Goal: Task Accomplishment & Management: Manage account settings

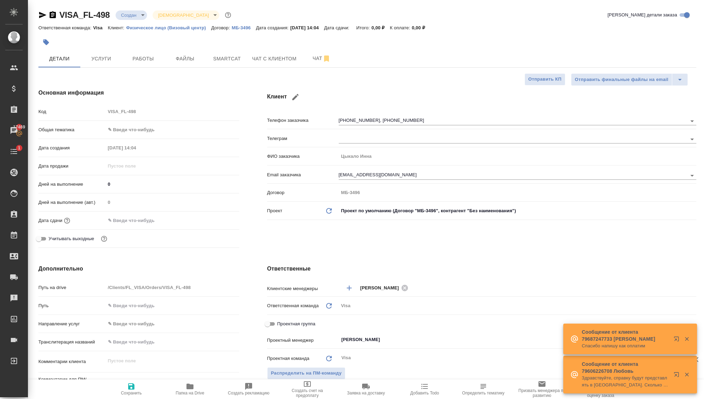
select select "RU"
click at [266, 59] on span "Чат с клиентом" at bounding box center [273, 58] width 44 height 9
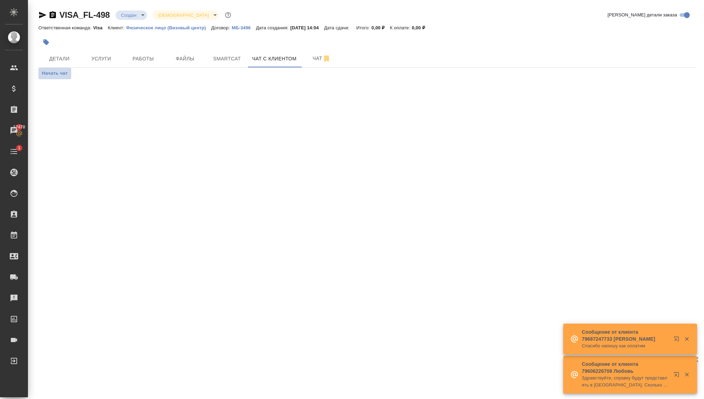
click at [58, 76] on span "Начать чат" at bounding box center [55, 74] width 26 height 8
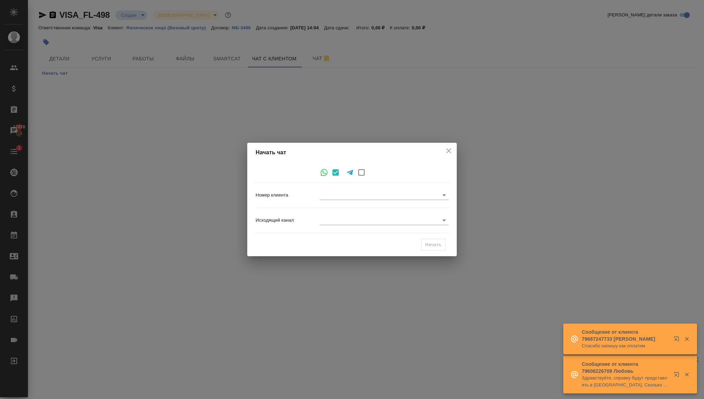
type input "+79160428218"
click at [325, 221] on body "🙏 .cls-1 fill:#fff; AWATERA Kovaleva Ekaterina Клиенты Спецификации Заказы 1747…" at bounding box center [352, 199] width 704 height 399
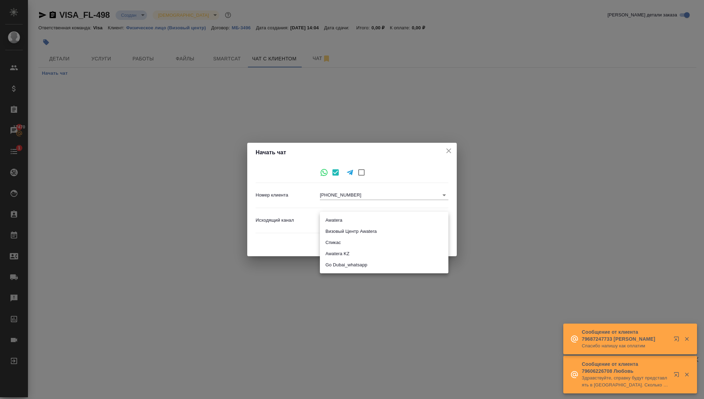
click at [332, 233] on li "Визовый Центр Awatera" at bounding box center [384, 231] width 129 height 11
type input "4"
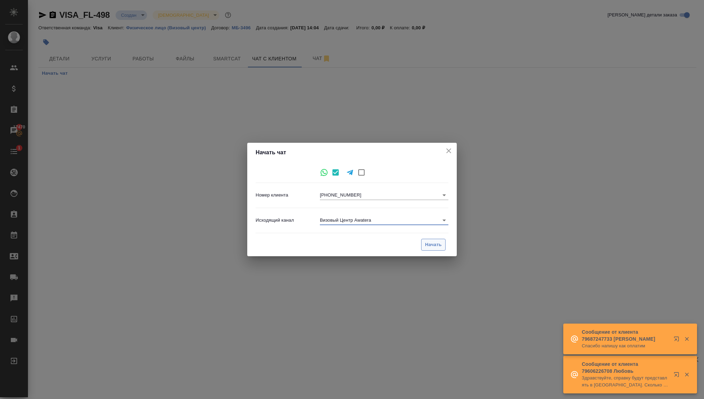
click at [436, 241] on span "Начать" at bounding box center [433, 245] width 17 height 8
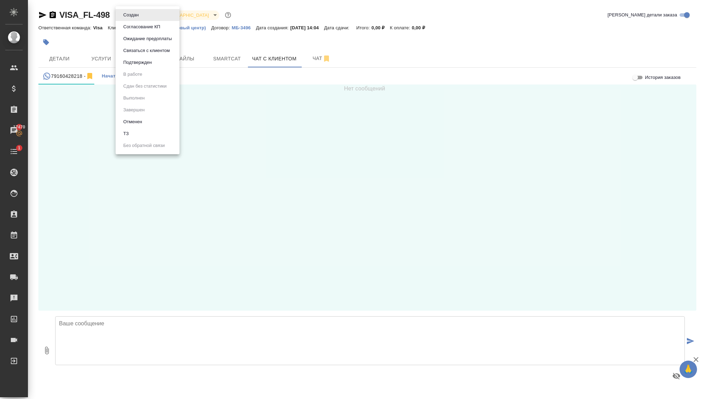
click at [129, 14] on body "🙏 .cls-1 fill:#fff; AWATERA Kovaleva Ekaterina Клиенты Спецификации Заказы 1747…" at bounding box center [352, 199] width 704 height 399
click at [134, 54] on button "Связаться с клиентом" at bounding box center [146, 51] width 51 height 8
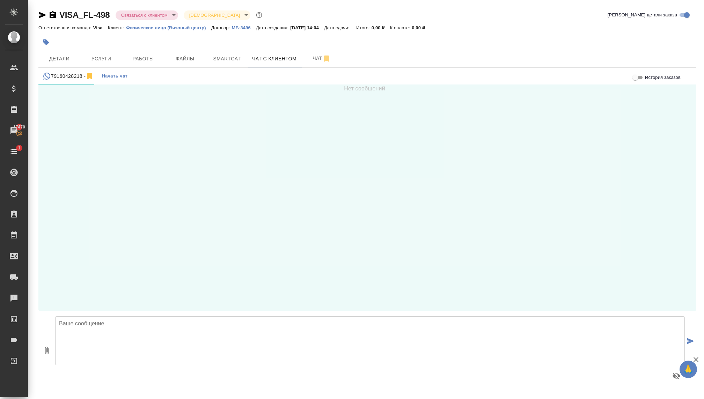
click at [93, 327] on textarea at bounding box center [370, 340] width 630 height 49
click at [81, 325] on textarea "Ирина, добрый день!" at bounding box center [370, 340] width 630 height 49
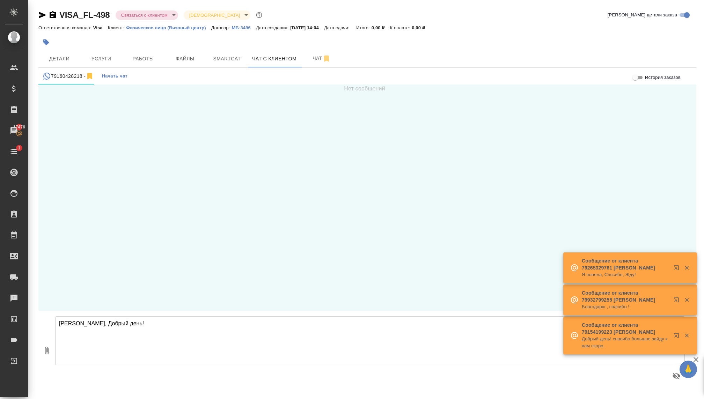
click at [153, 326] on textarea "Ирина, Добрый день!" at bounding box center [370, 340] width 630 height 49
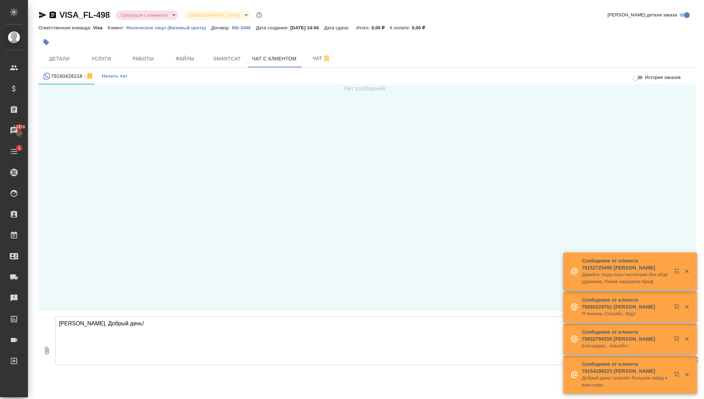
type textarea "Ирина, Добрый день!"
click at [62, 57] on span "Детали" at bounding box center [60, 58] width 34 height 9
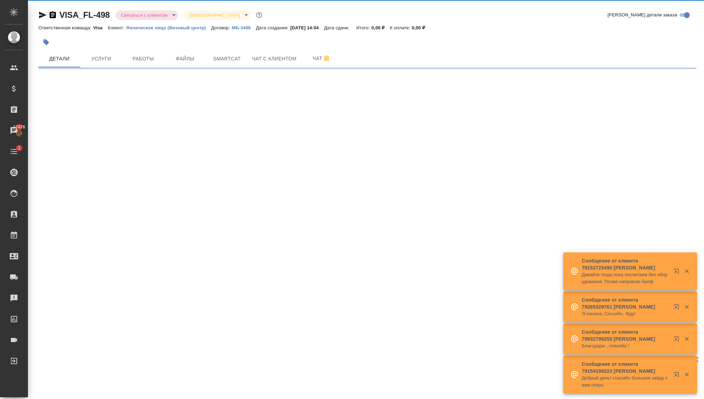
select select "RU"
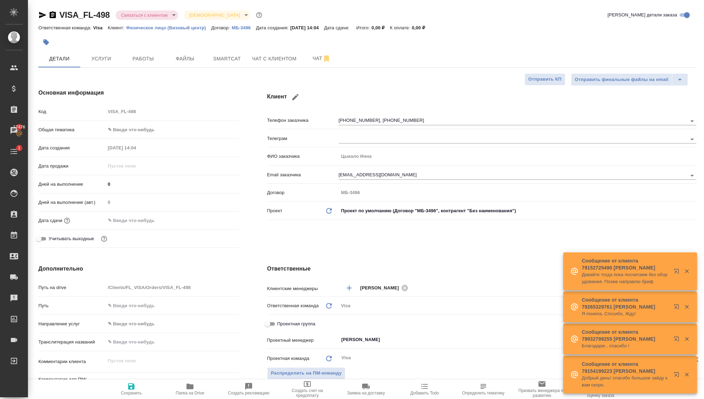
type textarea "x"
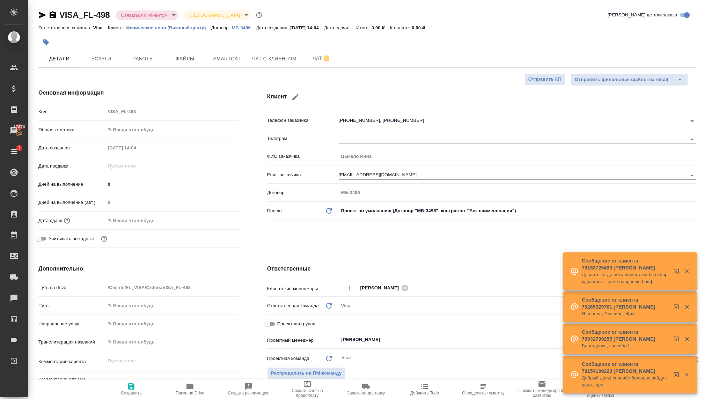
type textarea "x"
click at [258, 60] on span "Чат с клиентом" at bounding box center [274, 58] width 44 height 9
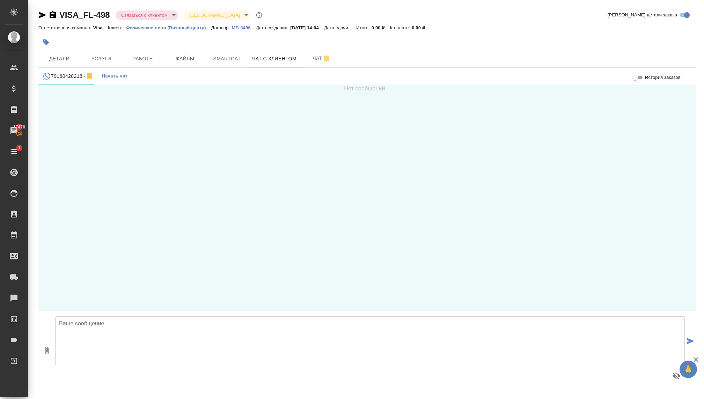
click at [138, 334] on textarea at bounding box center [370, 340] width 630 height 49
type textarea "Инна, Добрый день!"
click at [67, 65] on button "Детали" at bounding box center [59, 58] width 42 height 17
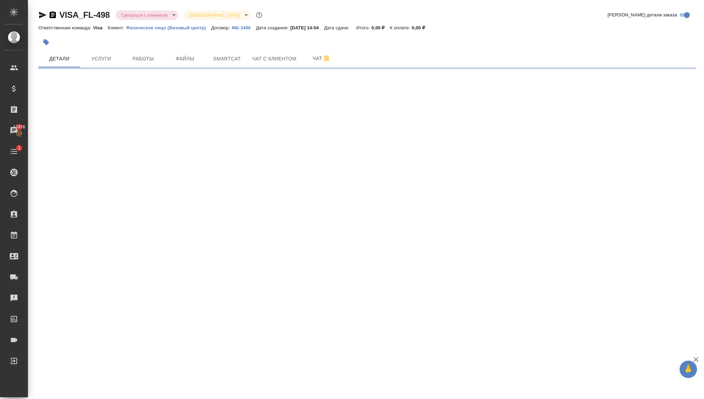
select select "RU"
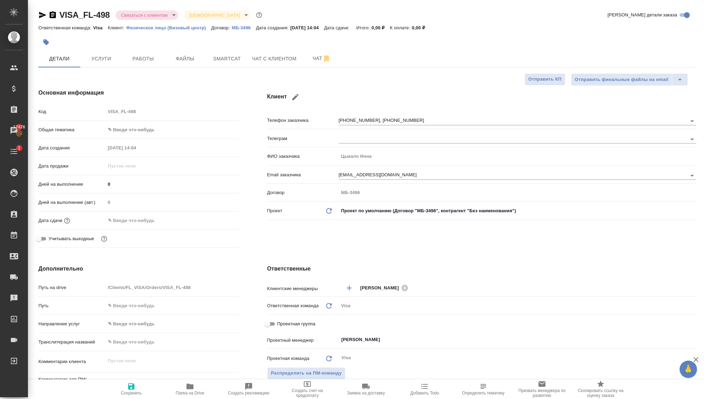
type textarea "x"
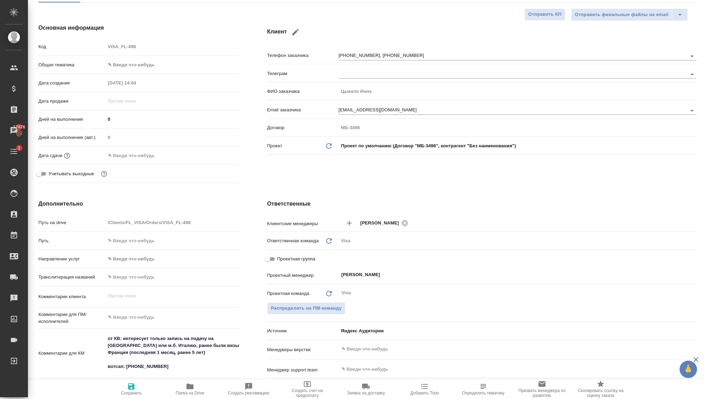
scroll to position [77, 0]
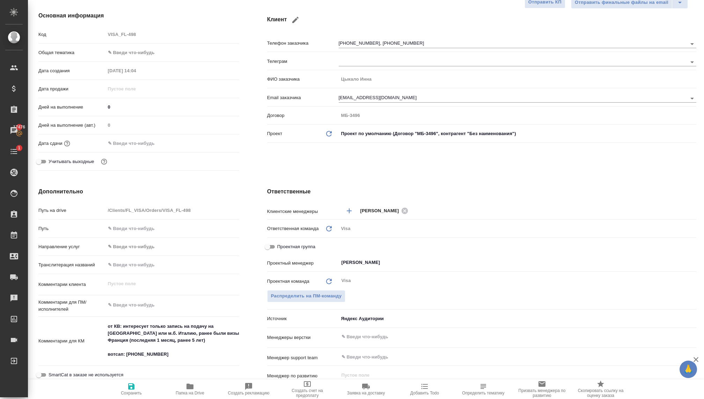
type textarea "x"
drag, startPoint x: 160, startPoint y: 355, endPoint x: 126, endPoint y: 354, distance: 33.2
click at [126, 354] on textarea "от КВ: интересует только запись на подачу на Францию или м.б. Италию, ранее был…" at bounding box center [172, 341] width 133 height 40
type textarea "x"
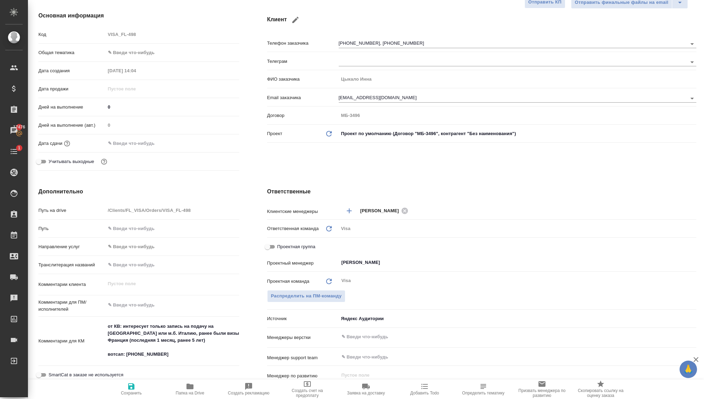
type textarea "x"
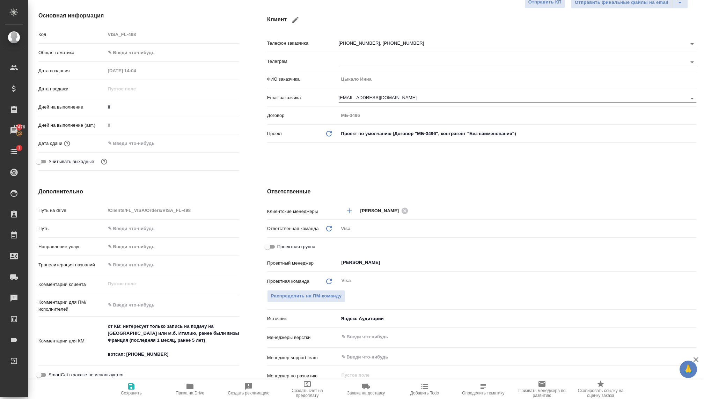
type textarea "x"
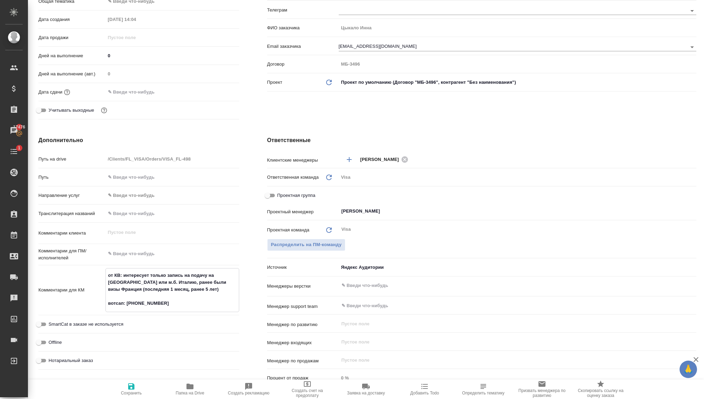
scroll to position [142, 0]
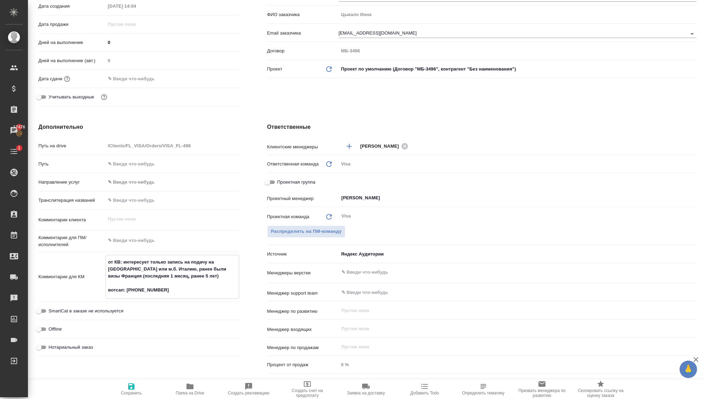
click at [154, 270] on textarea "от КВ: интересует только запись на подачу на Францию или м.б. Италию, ранее был…" at bounding box center [172, 276] width 133 height 40
drag, startPoint x: 161, startPoint y: 275, endPoint x: 106, endPoint y: 265, distance: 56.1
click at [106, 266] on textarea "от КВ: интересует только запись на подачу на Францию или м.б. Италию, ранее был…" at bounding box center [172, 276] width 133 height 40
type textarea "x"
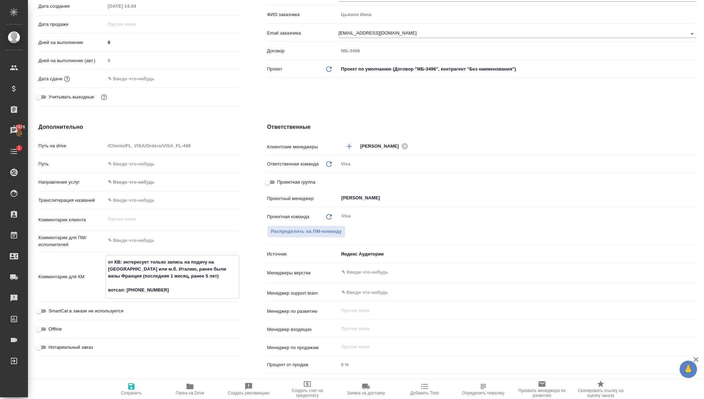
click at [123, 240] on textarea at bounding box center [172, 241] width 134 height 12
type textarea "x"
type textarea "О"
type textarea "x"
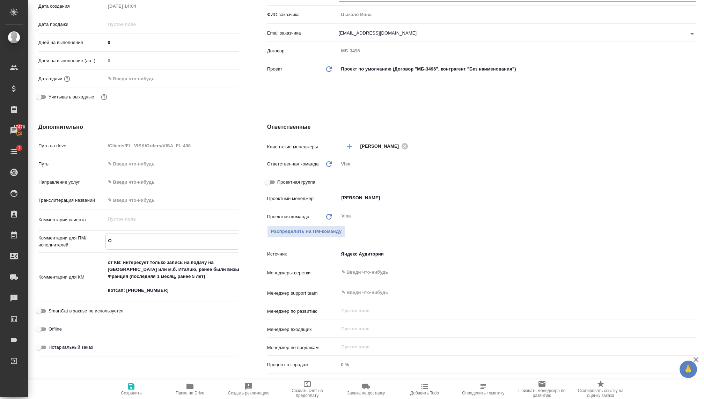
type textarea "x"
type textarea "Об"
type textarea "x"
type textarea "Обп"
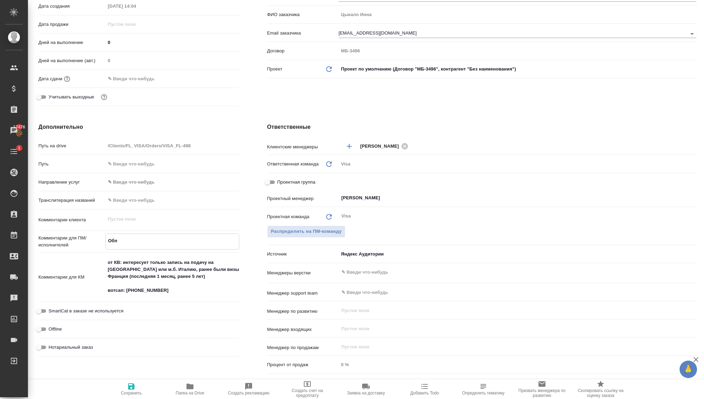
type textarea "x"
type textarea "Об"
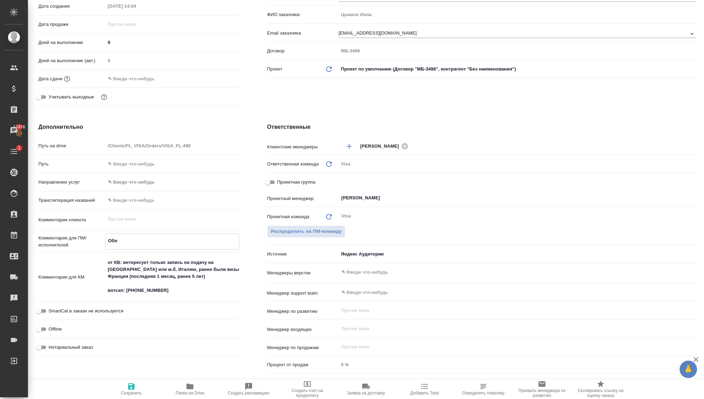
type textarea "x"
type textarea "Обр"
type textarea "x"
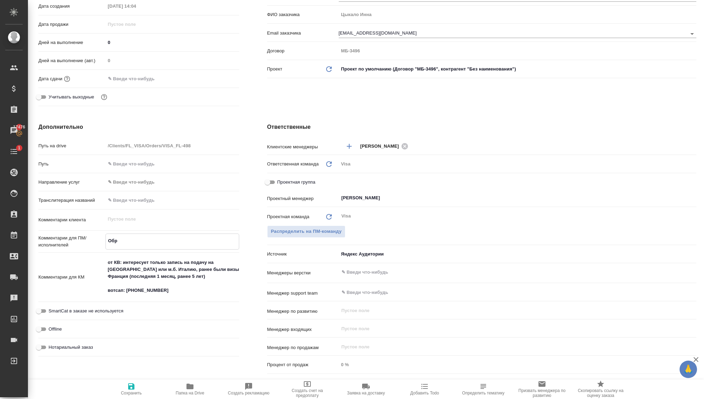
type textarea "x"
type textarea "Обра"
type textarea "x"
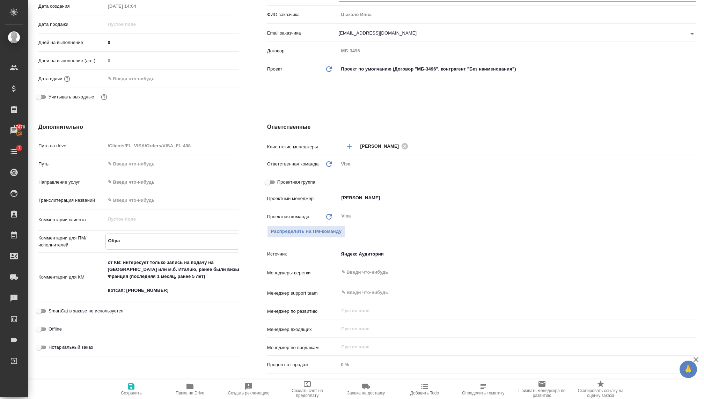
type textarea "x"
type textarea "Обрат"
type textarea "x"
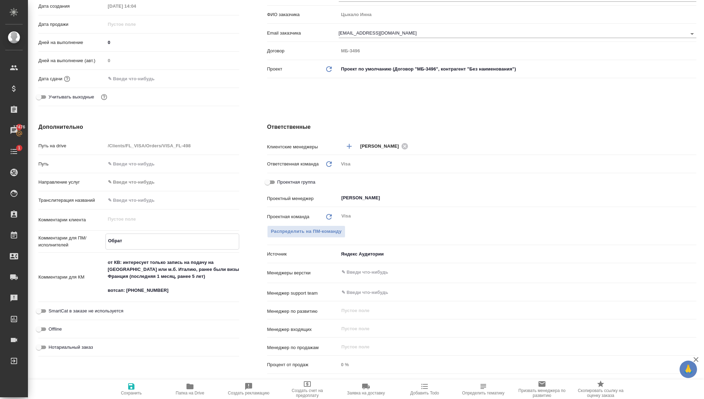
type textarea "Обрати"
type textarea "x"
type textarea "Обратит"
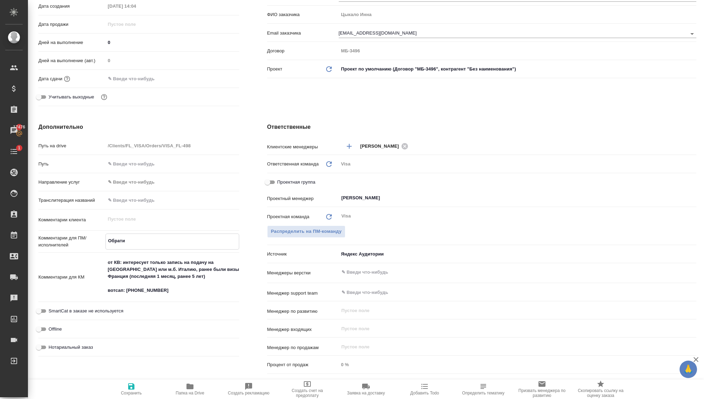
type textarea "x"
type textarea "Обратить"
type textarea "x"
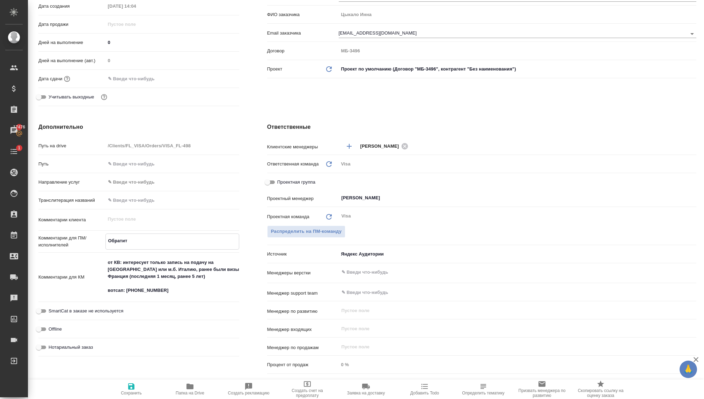
type textarea "x"
type textarea "Обратитьс"
type textarea "x"
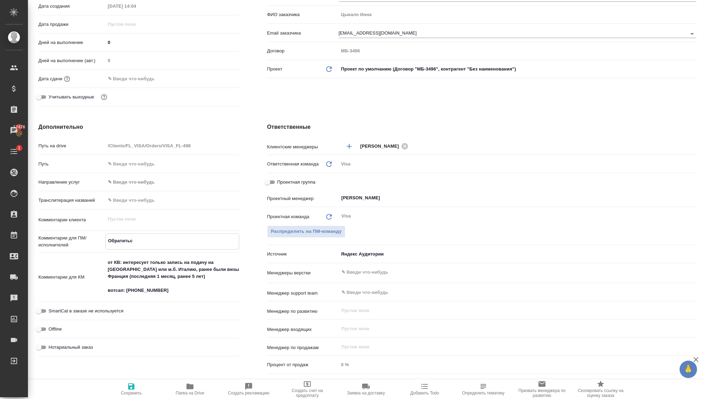
type textarea "x"
type textarea "Обратиться"
type textarea "x"
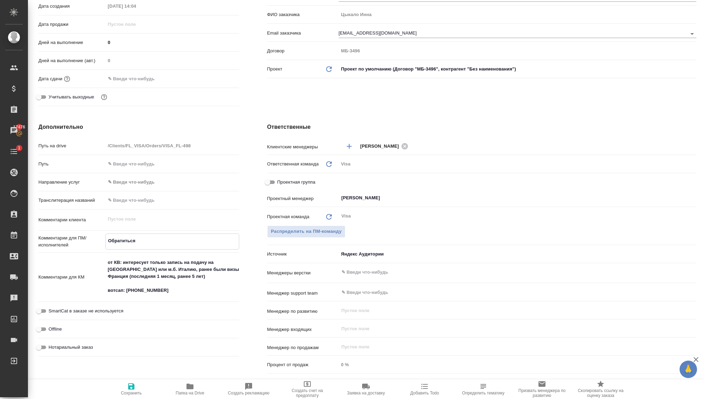
type textarea "Обратиться"
type textarea "x"
type textarea "Обратиться в"
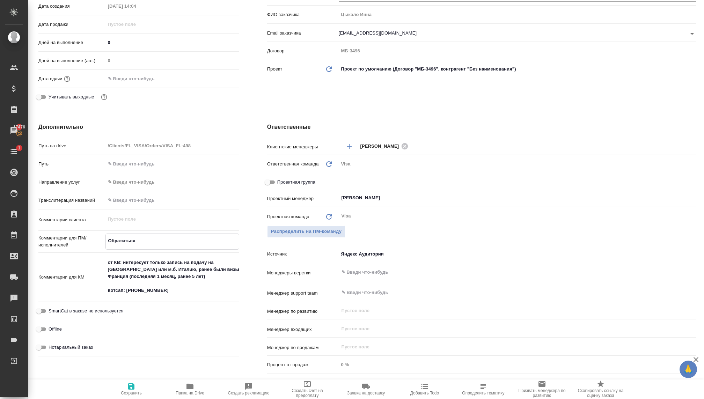
type textarea "x"
type textarea "Обратиться в"
type textarea "x"
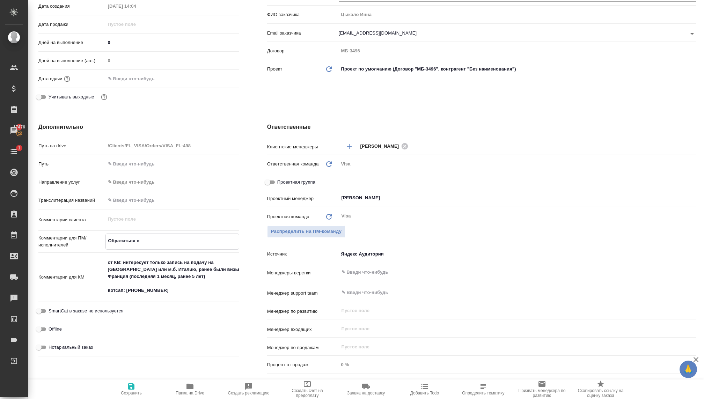
type textarea "x"
type textarea "Обратиться в я"
type textarea "x"
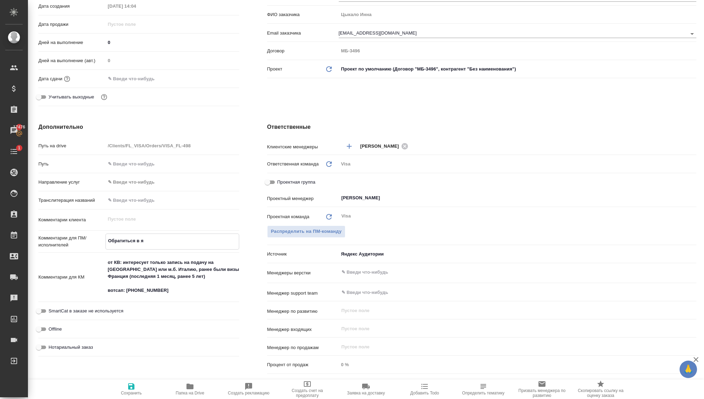
type textarea "Обратиться в ян"
type textarea "x"
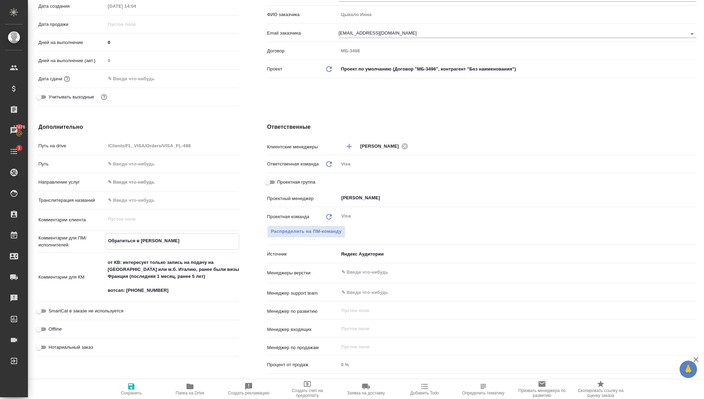
type textarea "Обратиться в янв"
type textarea "x"
type textarea "Обратиться в янва"
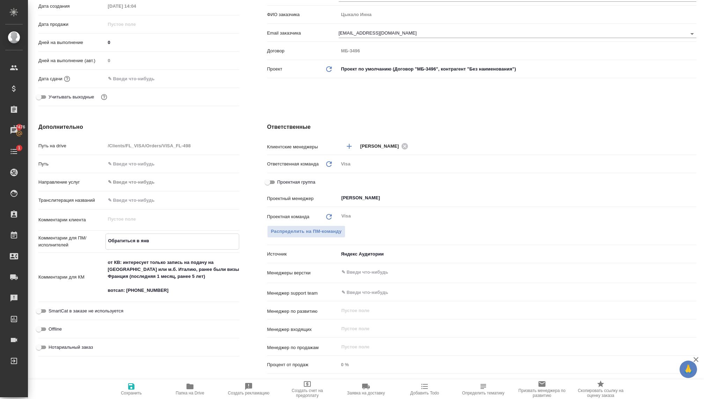
type textarea "x"
type textarea "Обратиться в январ"
type textarea "x"
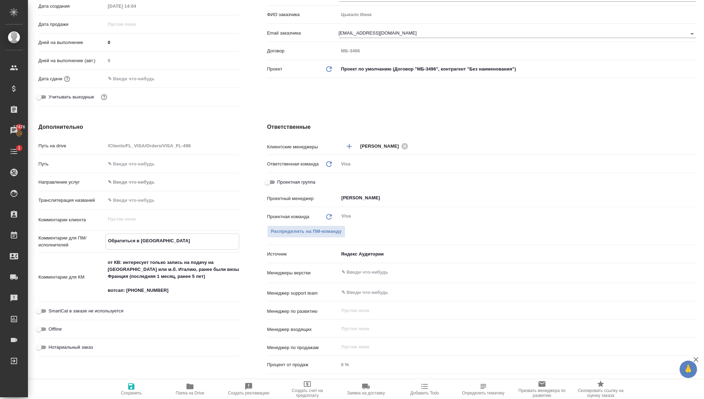
type textarea "x"
type textarea "Обратиться в январе"
type textarea "x"
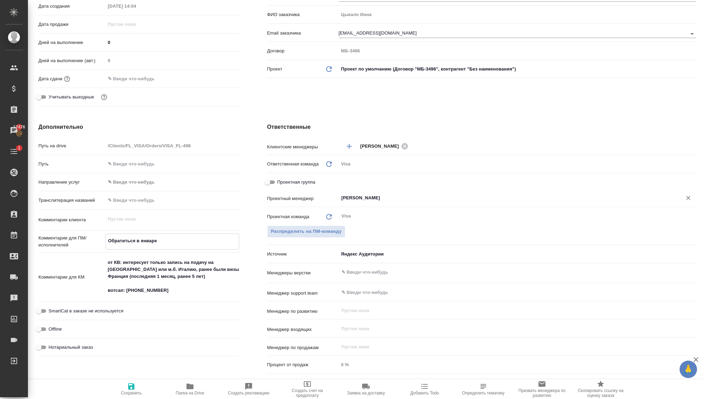
click at [340, 198] on div "Раднаева Саяна ​" at bounding box center [518, 198] width 358 height 13
type textarea "Обратиться в январе"
type textarea "x"
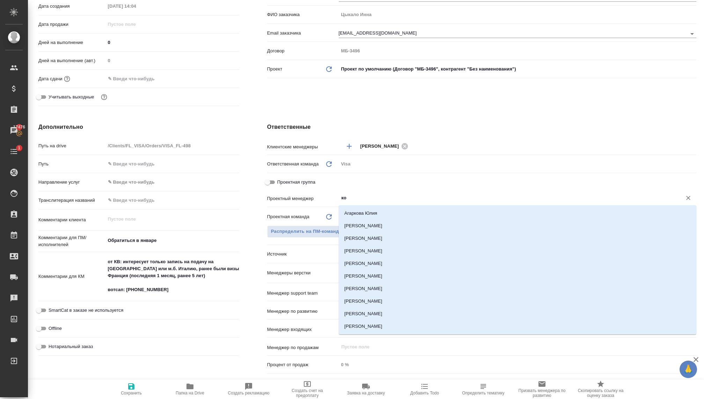
type input "к"
type textarea "x"
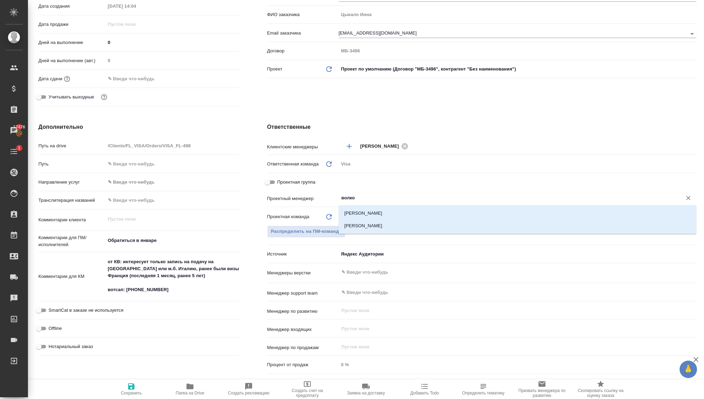
type input "волков"
click at [394, 224] on li "Волкова Кристина" at bounding box center [518, 226] width 358 height 13
type textarea "x"
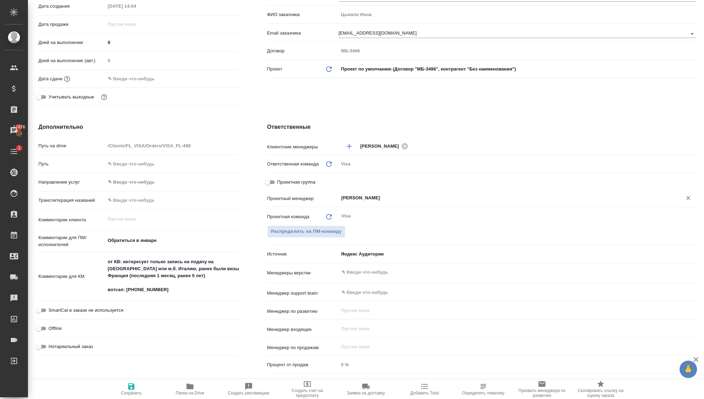
type input "Волкова Кристина"
click at [132, 384] on icon "button" at bounding box center [131, 387] width 6 height 6
type textarea "x"
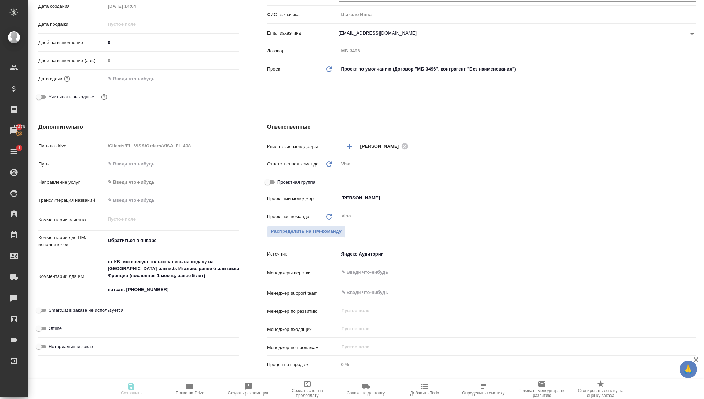
type textarea "x"
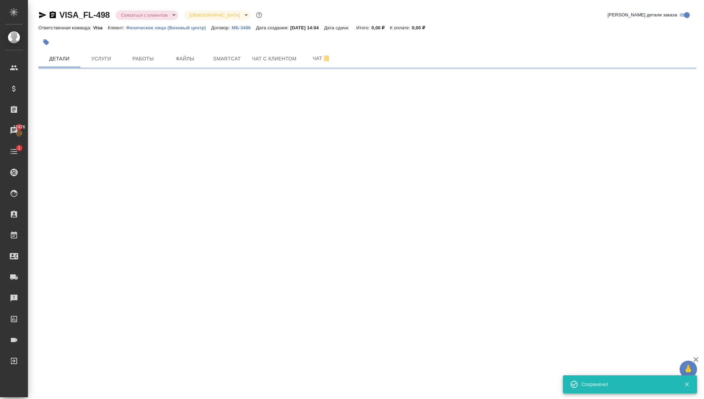
scroll to position [0, 0]
select select "RU"
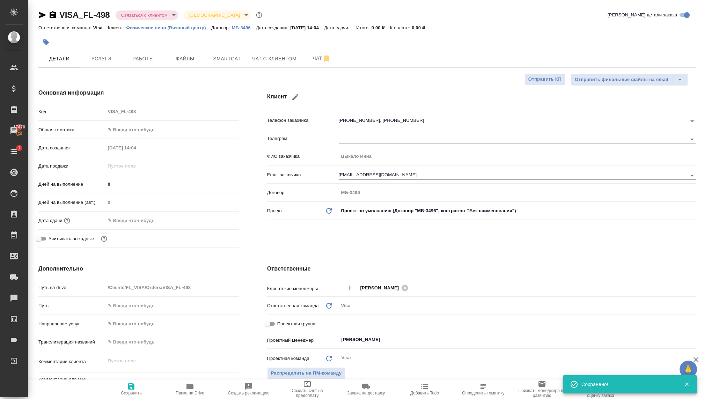
type textarea "x"
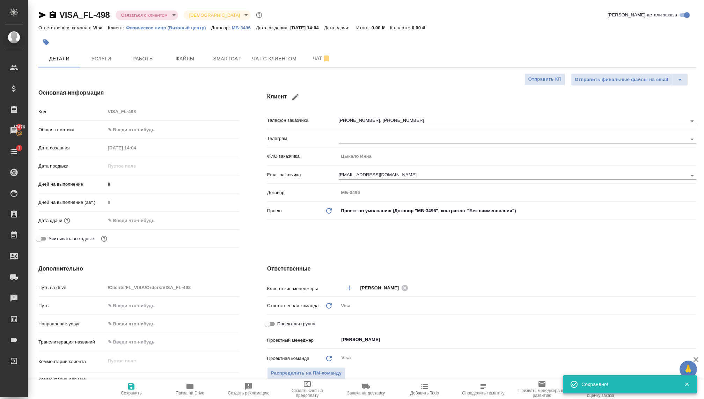
type textarea "x"
click at [168, 16] on body "🙏 .cls-1 fill:#fff; AWATERA Kovaleva Ekaterina Клиенты Спецификации Заказы 1747…" at bounding box center [352, 199] width 704 height 399
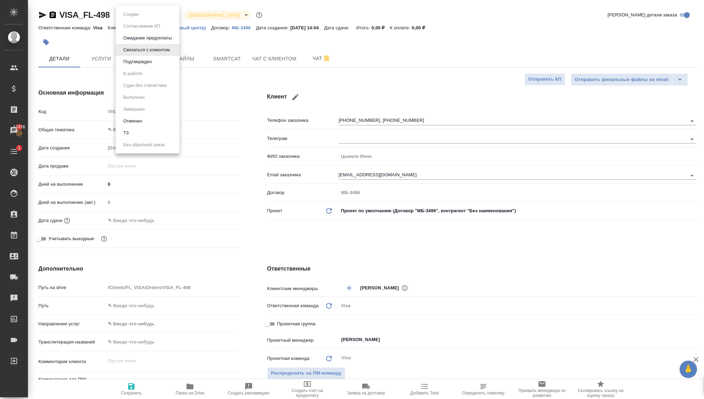
click at [144, 123] on li "Отменен" at bounding box center [148, 121] width 64 height 12
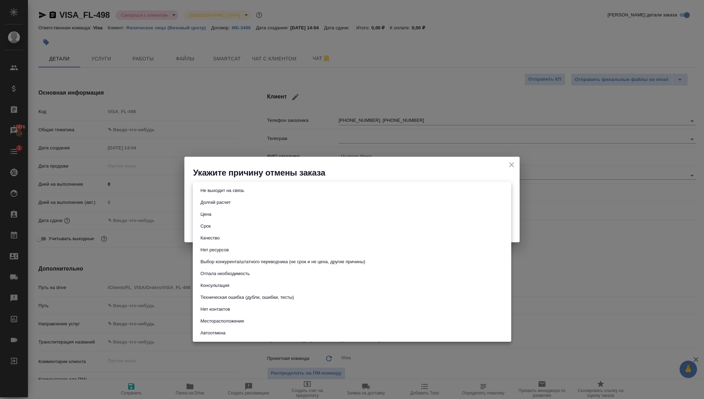
click at [243, 189] on body "🙏 .cls-1 fill:#fff; AWATERA Kovaleva Ekaterina Клиенты Спецификации Заказы 1747…" at bounding box center [352, 199] width 704 height 399
click at [219, 286] on button "Консультация" at bounding box center [214, 286] width 33 height 8
type input "consultation"
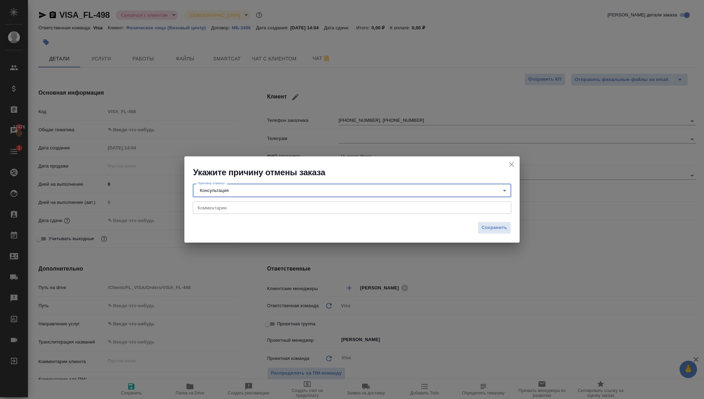
click at [231, 205] on div "x Комментарии" at bounding box center [352, 208] width 319 height 13
type textarea "в"
type textarea "в январе обратится, пока неактуально"
click at [231, 190] on body "🙏 .cls-1 fill:#fff; AWATERA Kovaleva Ekaterina Клиенты Спецификации Заказы 1747…" at bounding box center [352, 199] width 704 height 399
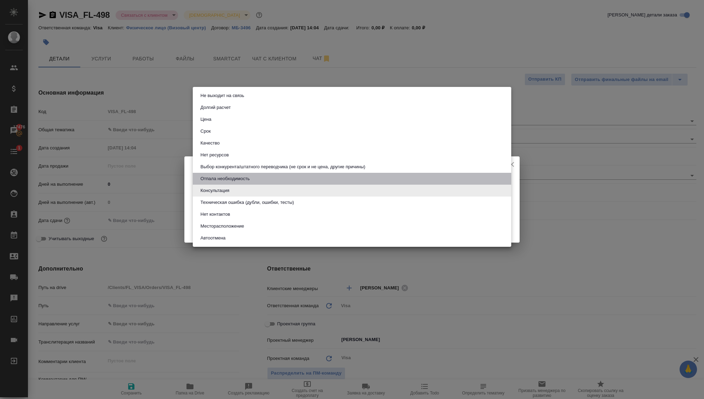
click at [226, 182] on button "Отпала необходимость" at bounding box center [224, 179] width 53 height 8
type input "noNeed"
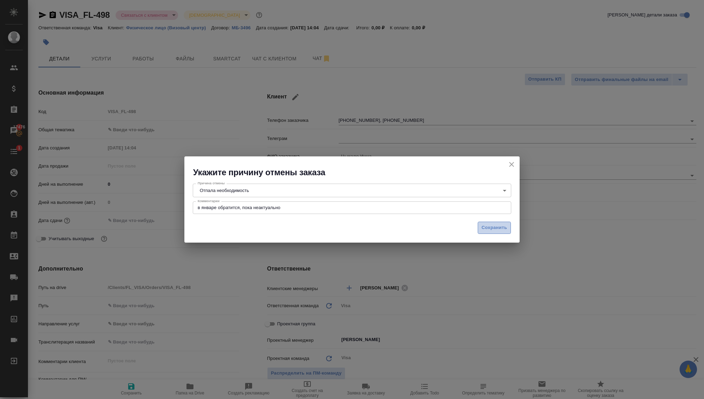
click at [491, 233] on button "Сохранить" at bounding box center [494, 228] width 33 height 12
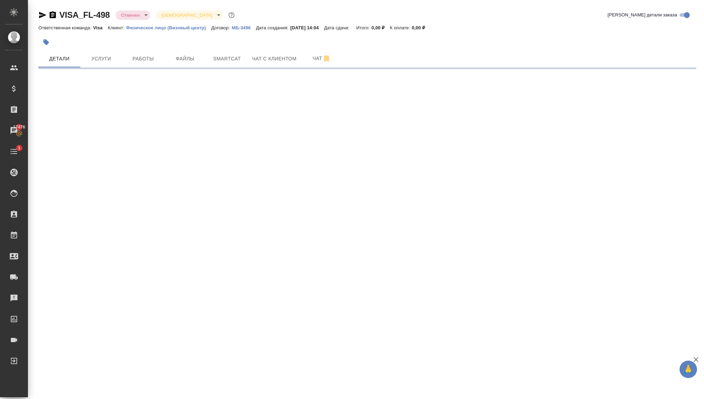
select select "RU"
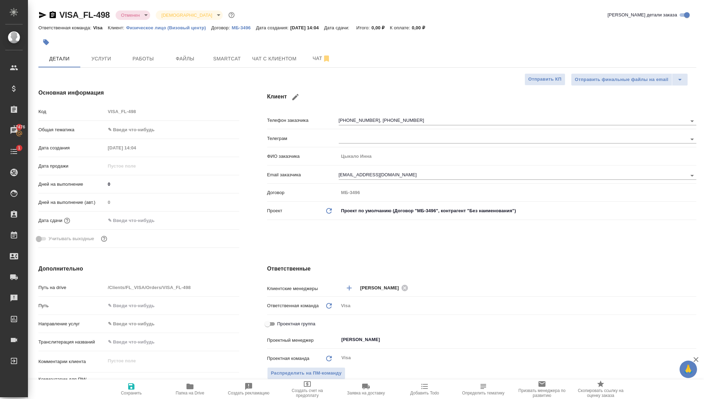
type textarea "x"
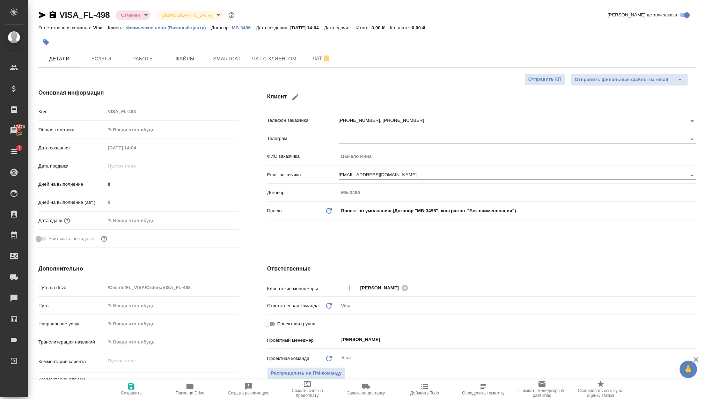
type textarea "x"
drag, startPoint x: 108, startPoint y: 15, endPoint x: 102, endPoint y: 15, distance: 5.9
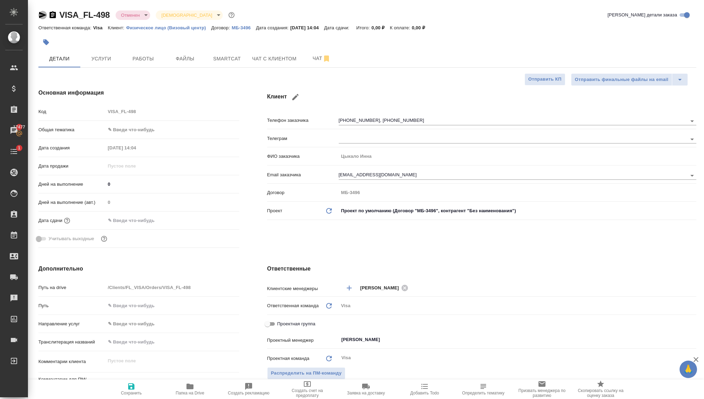
click at [44, 12] on icon "button" at bounding box center [42, 15] width 8 height 8
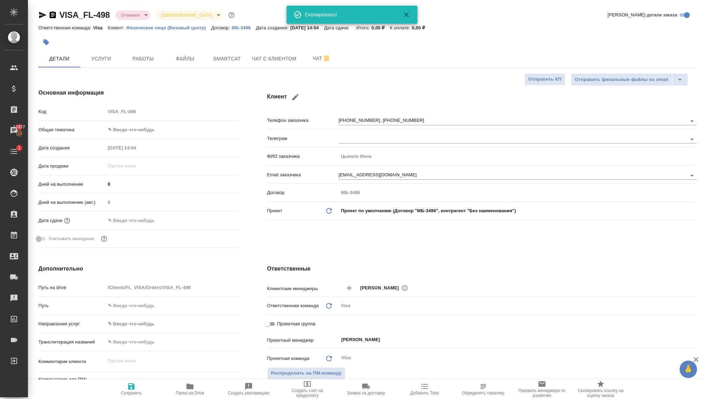
type textarea "x"
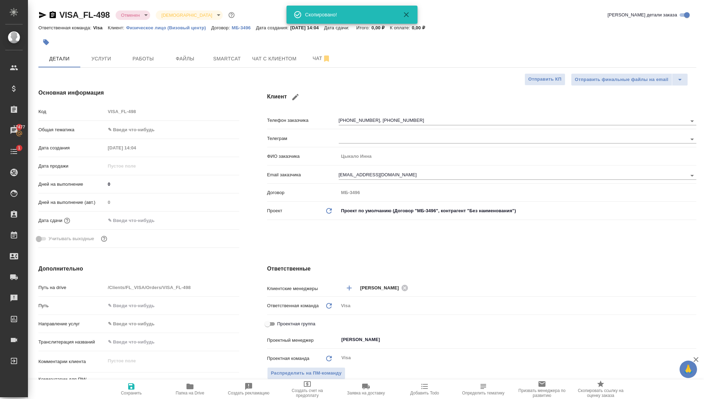
type textarea "x"
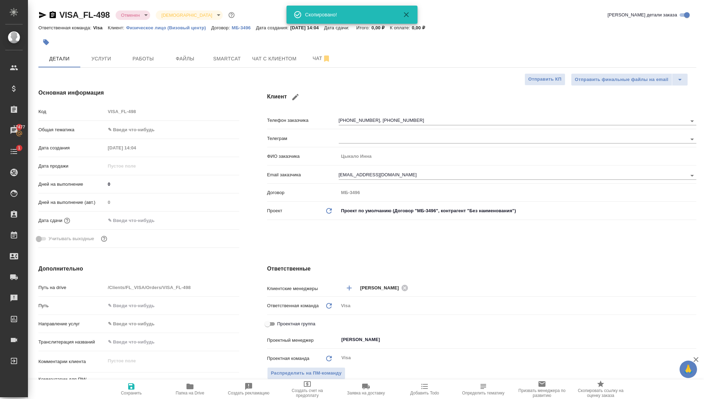
type textarea "x"
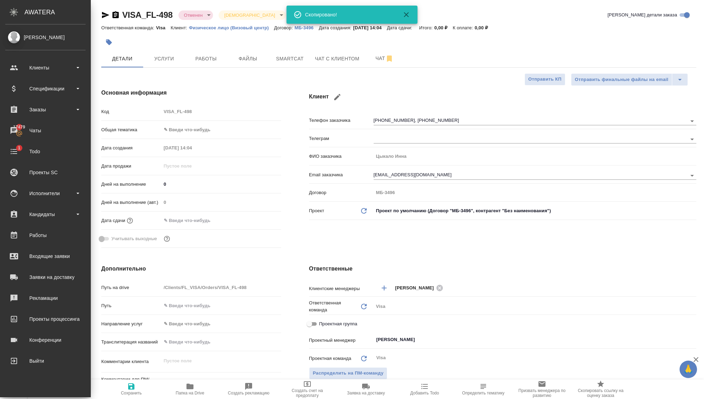
type textarea "x"
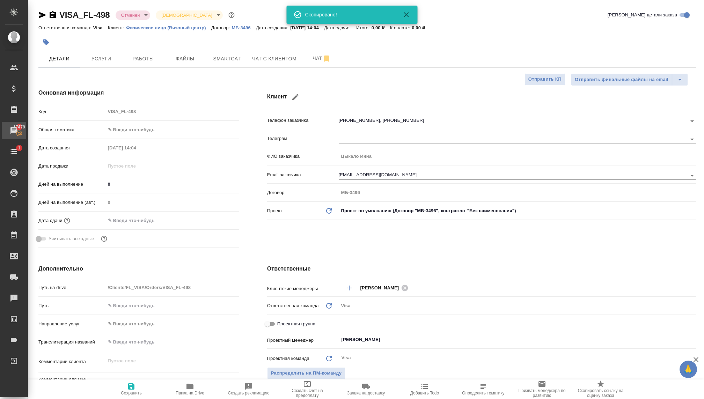
type textarea "x"
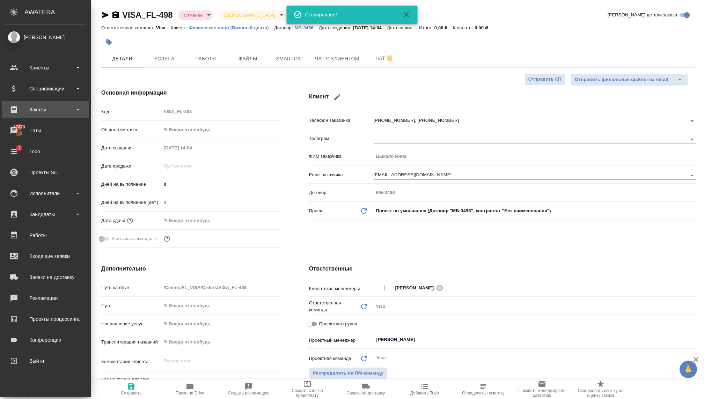
click at [25, 112] on div "Заказы" at bounding box center [45, 109] width 80 height 10
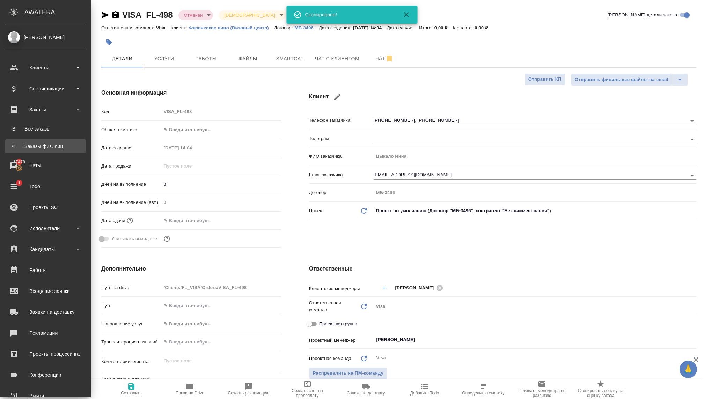
type textarea "x"
click at [34, 148] on div "Заказы физ. лиц" at bounding box center [45, 146] width 73 height 7
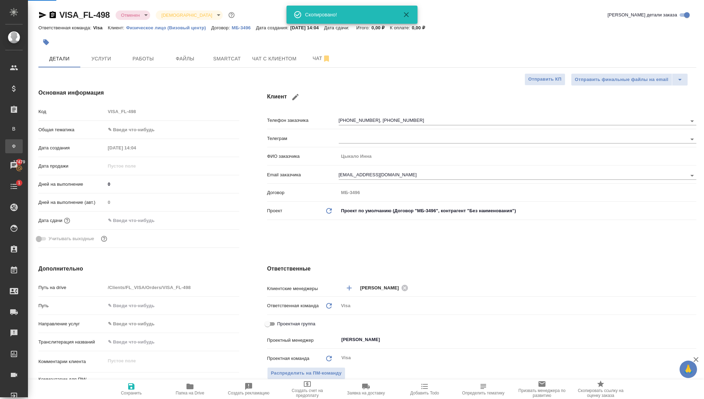
type textarea "x"
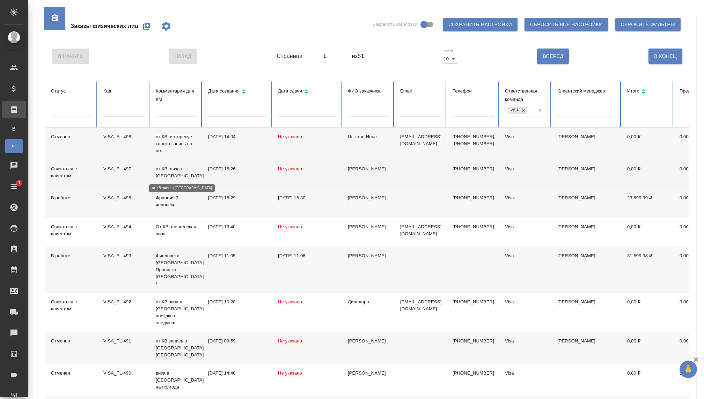
click at [177, 175] on p "от КВ: виза в [GEOGRAPHIC_DATA]" at bounding box center [176, 173] width 41 height 14
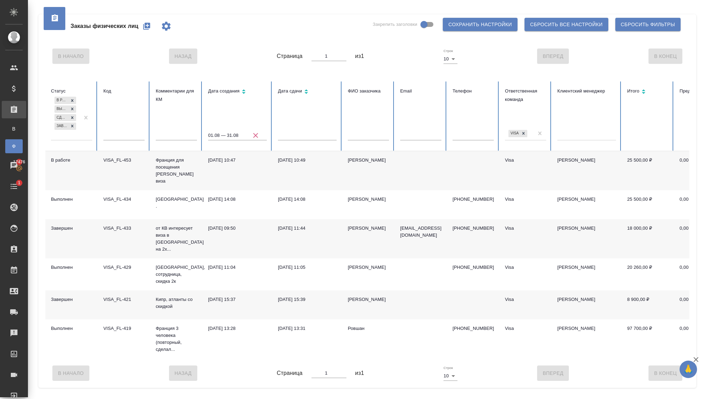
scroll to position [0, 142]
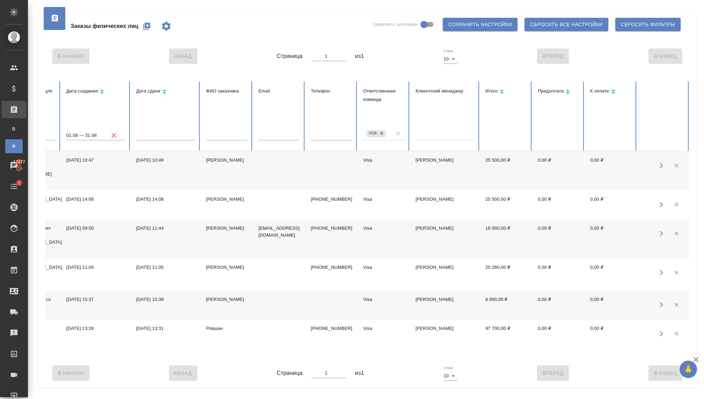
click at [118, 136] on icon "button" at bounding box center [114, 135] width 8 height 8
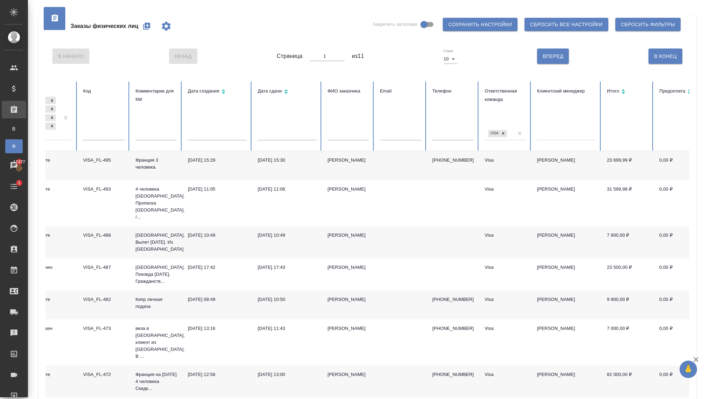
scroll to position [0, 0]
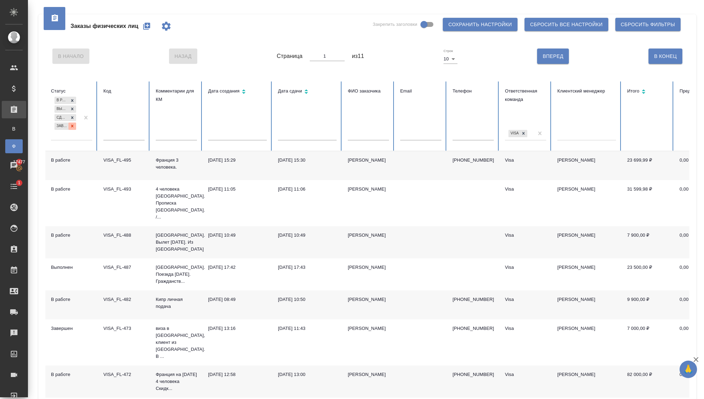
click at [74, 127] on icon at bounding box center [72, 126] width 5 height 5
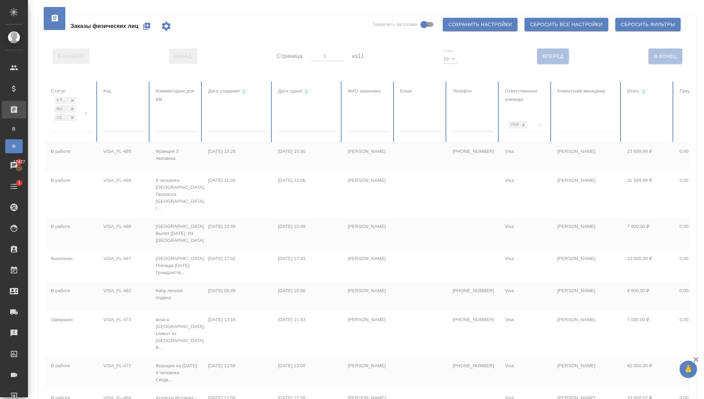
click at [73, 119] on div at bounding box center [438, 285] width 786 height 408
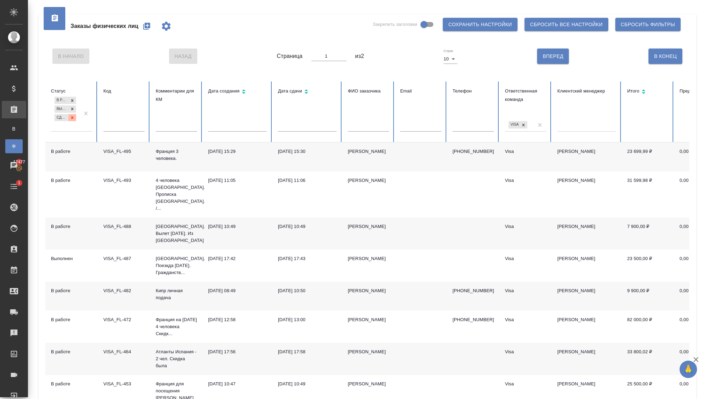
click at [73, 119] on icon at bounding box center [72, 117] width 5 height 5
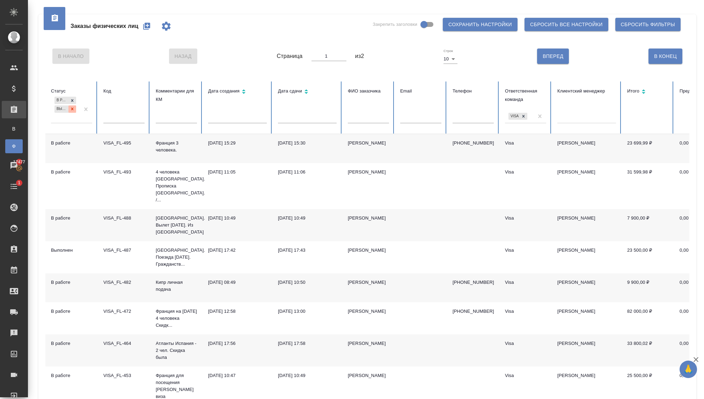
click at [72, 109] on icon at bounding box center [72, 109] width 2 height 2
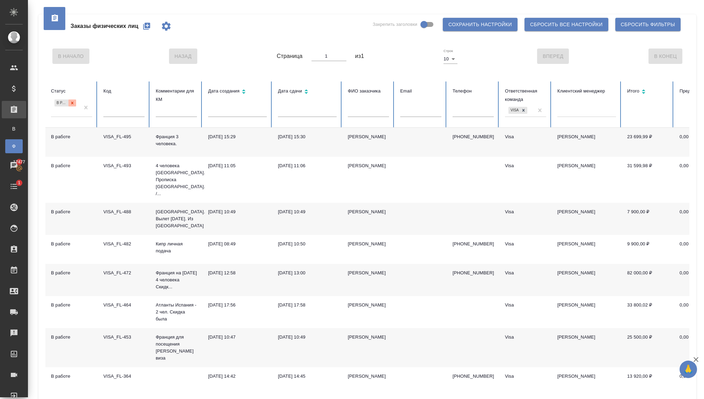
click at [73, 103] on icon at bounding box center [72, 103] width 2 height 2
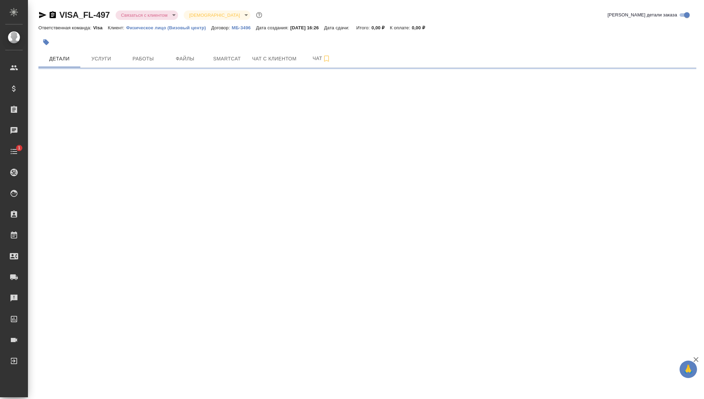
select select "RU"
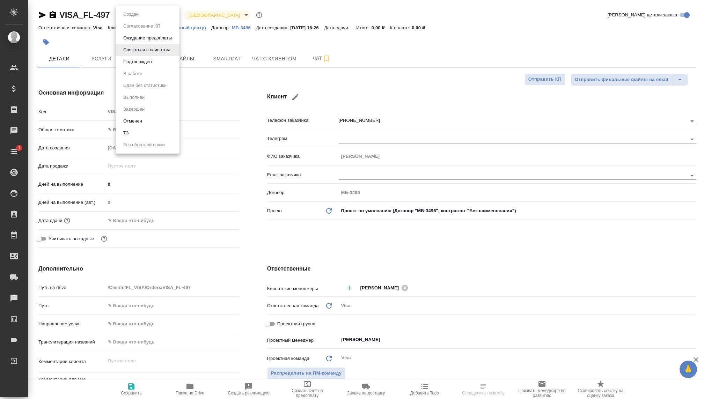
click at [169, 10] on body "🙏 .cls-1 fill:#fff; AWATERA Kovaleva Ekaterina Клиенты Спецификации Заказы Чаты…" at bounding box center [352, 199] width 704 height 399
type textarea "x"
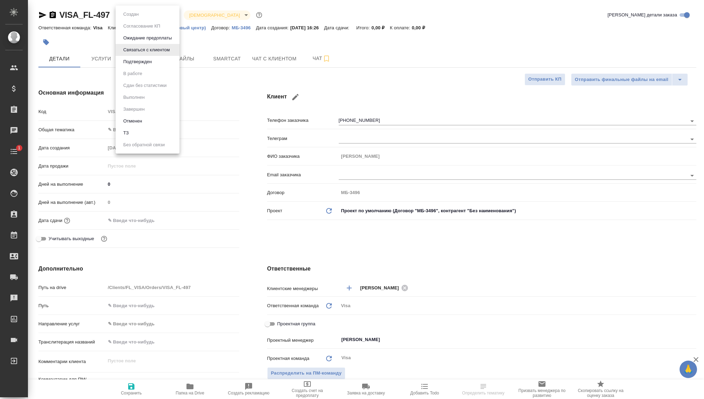
type textarea "x"
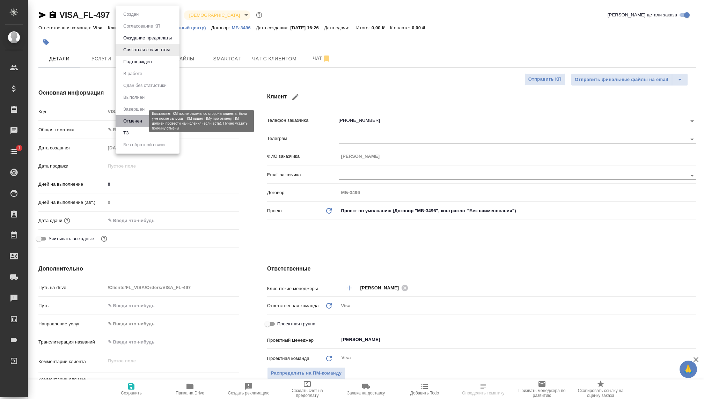
click at [133, 124] on button "Отменен" at bounding box center [132, 121] width 23 height 8
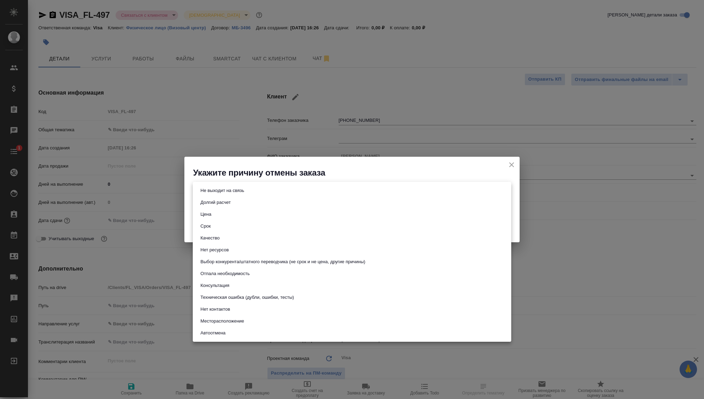
click at [274, 189] on body "🙏 .cls-1 fill:#fff; AWATERA Kovaleva Ekaterina Клиенты Спецификации Заказы Чаты…" at bounding box center [352, 199] width 704 height 399
click at [214, 249] on button "Нет ресурсов" at bounding box center [214, 250] width 32 height 8
type input "noResources"
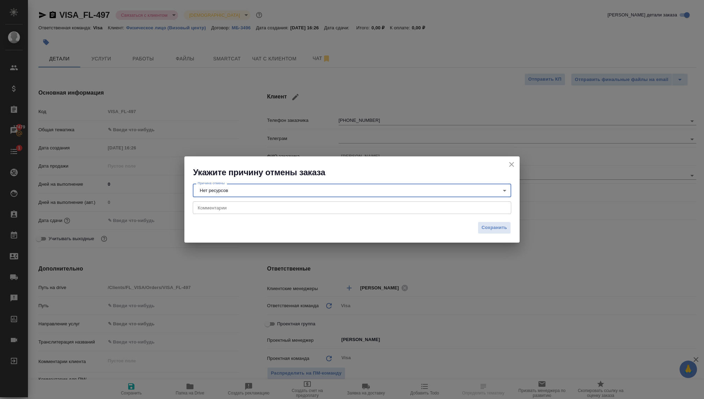
click at [217, 208] on textarea at bounding box center [352, 207] width 309 height 5
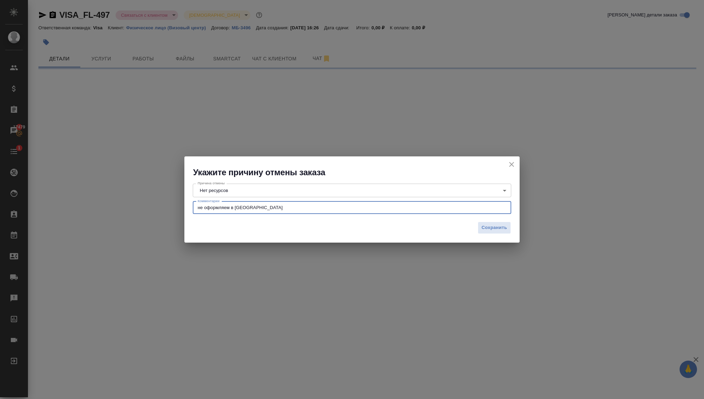
type textarea "не оформляем в Южную Коре"
select select "RU"
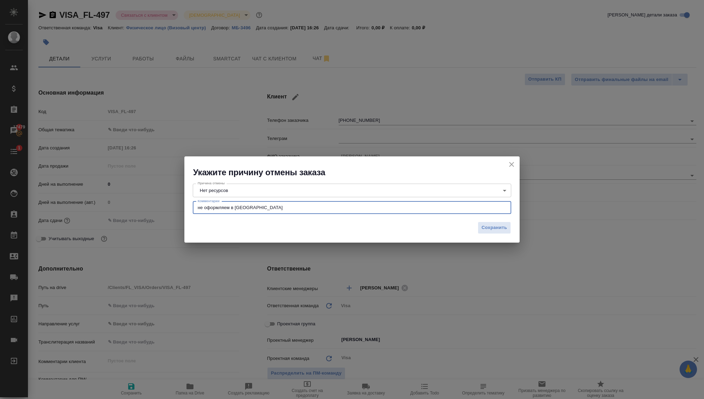
type textarea "не оформляем в Южную Корею"
type textarea "x"
type textarea "не оформляем в Южную Корею"
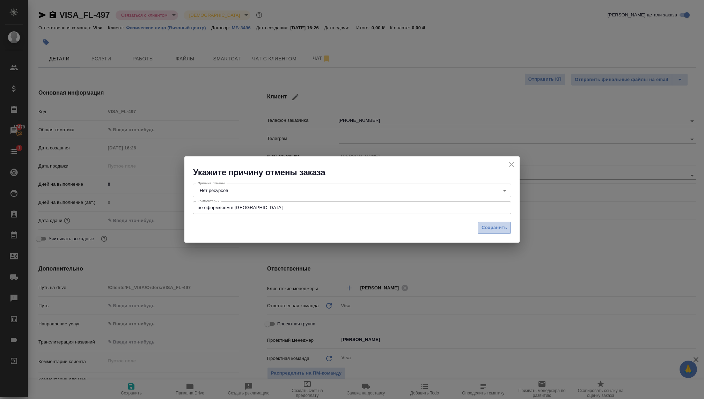
click at [486, 227] on span "Сохранить" at bounding box center [494, 228] width 25 height 8
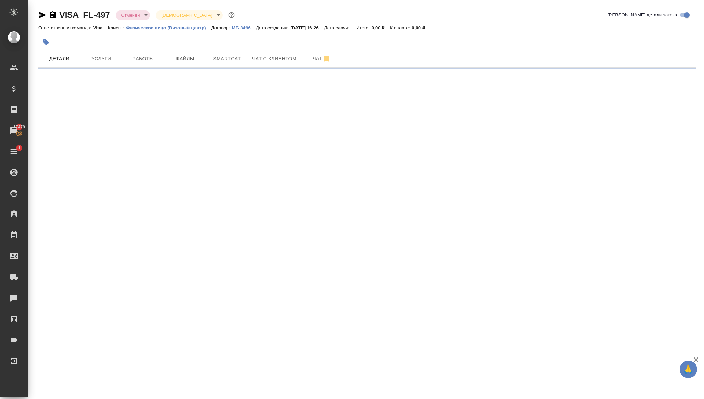
select select "RU"
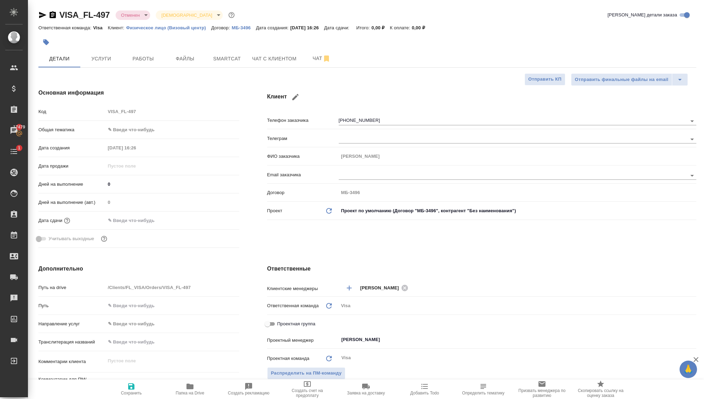
type textarea "x"
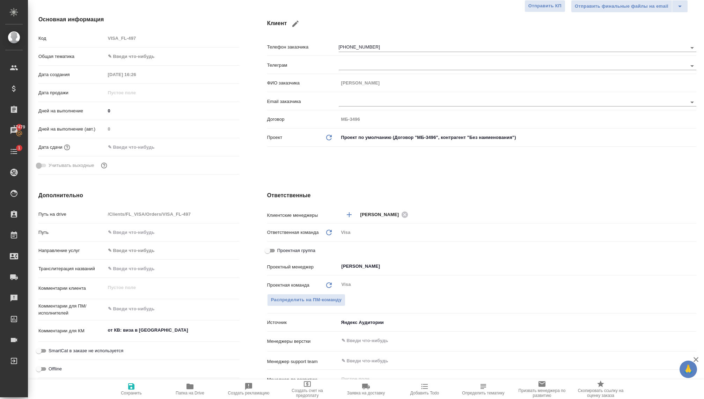
scroll to position [75, 0]
click at [356, 270] on div "Раднаева Саяна ​" at bounding box center [518, 265] width 358 height 13
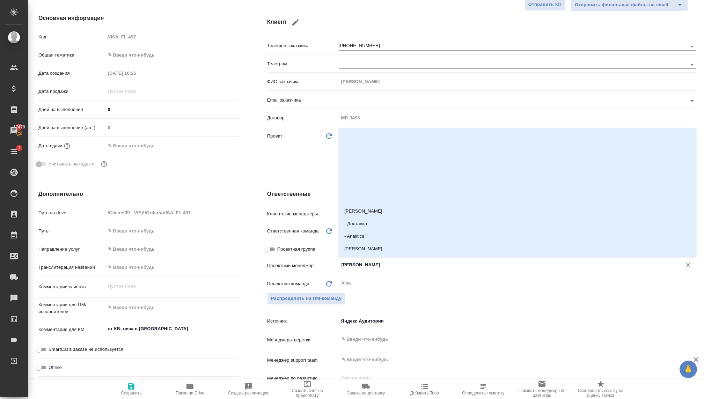
click at [356, 269] on input "Раднаева Саяна" at bounding box center [506, 265] width 330 height 8
drag, startPoint x: 382, startPoint y: 265, endPoint x: 311, endPoint y: 265, distance: 70.9
click at [311, 265] on div "Проектный менеджер Раднаева Саяна ​" at bounding box center [481, 265] width 429 height 12
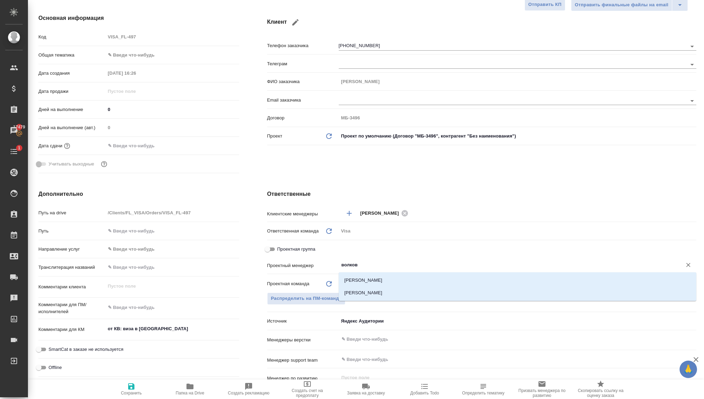
type input "волкова"
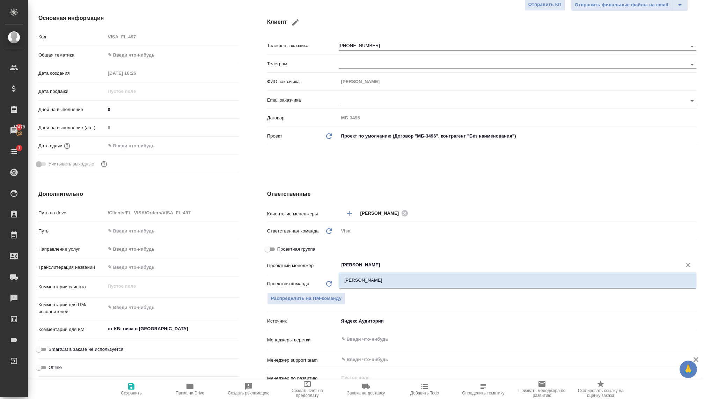
click at [351, 282] on li "Волкова Кристина" at bounding box center [518, 280] width 358 height 13
type textarea "x"
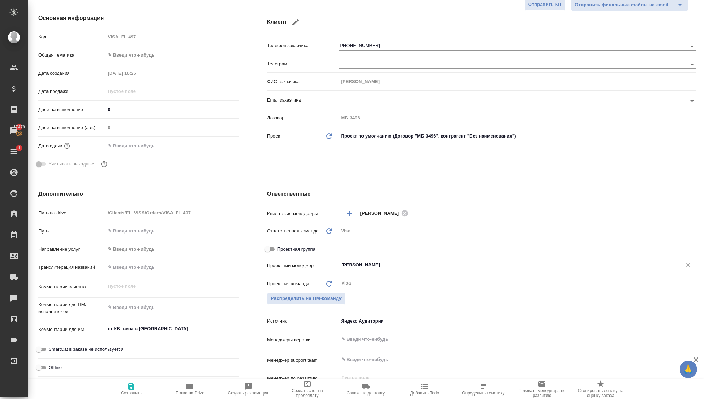
type input "Волкова Кристина"
click at [127, 389] on icon "button" at bounding box center [131, 386] width 8 height 8
type textarea "x"
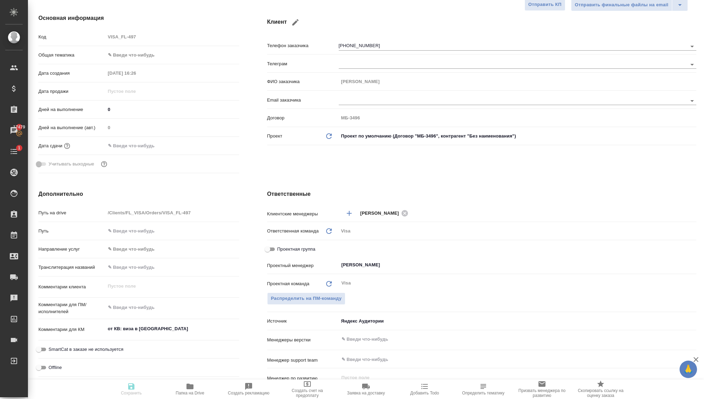
type textarea "x"
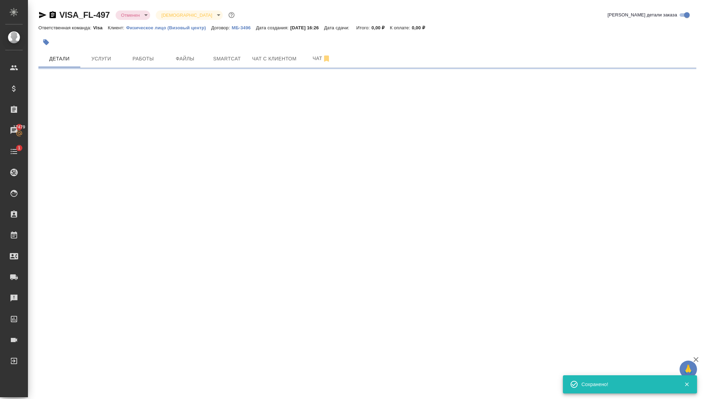
scroll to position [0, 0]
select select "RU"
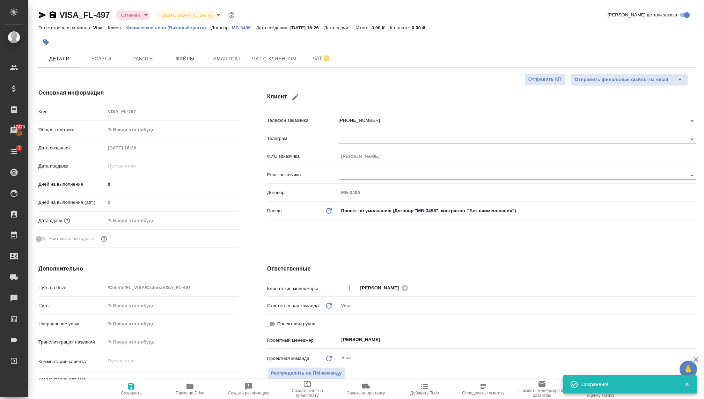
type textarea "x"
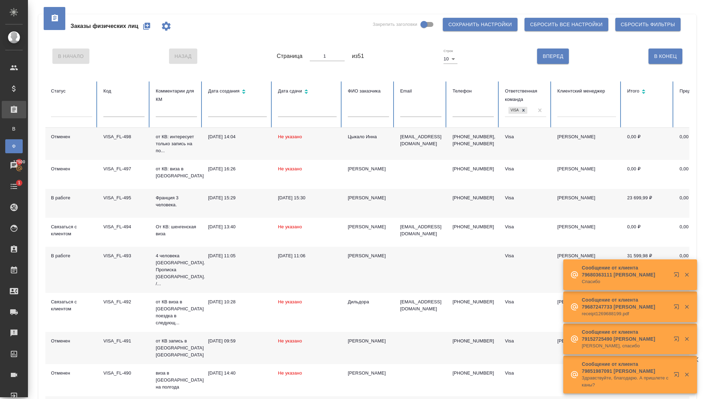
click at [687, 274] on icon "button" at bounding box center [687, 275] width 4 height 4
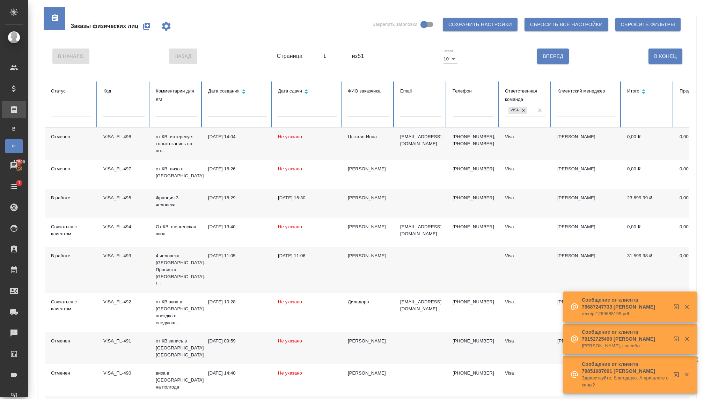
click at [689, 308] on icon "button" at bounding box center [687, 307] width 6 height 6
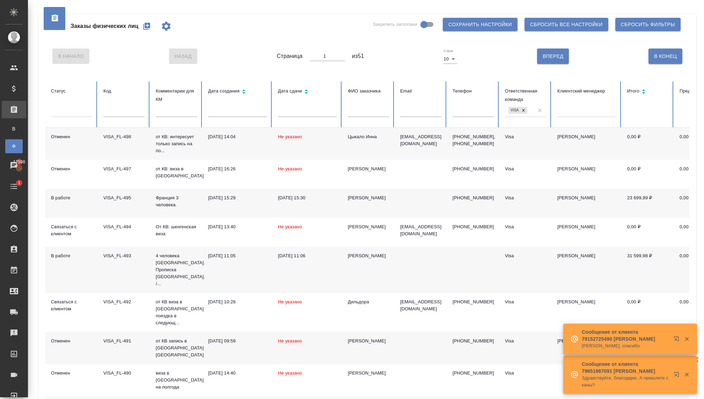
click at [686, 340] on icon "button" at bounding box center [687, 339] width 4 height 4
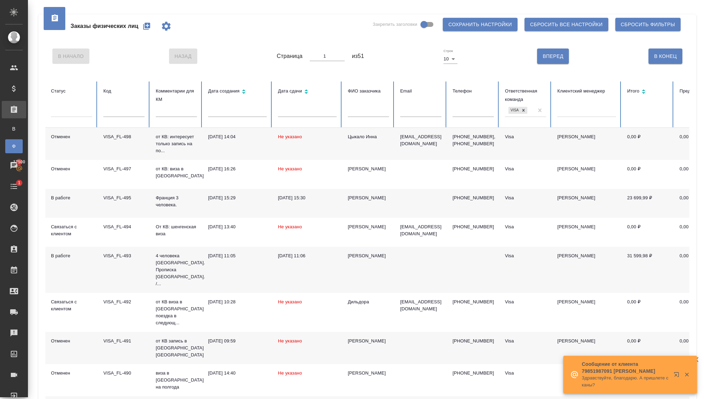
click at [686, 379] on div at bounding box center [681, 375] width 25 height 14
click at [688, 373] on icon "button" at bounding box center [687, 375] width 4 height 4
